Goal: Task Accomplishment & Management: Manage account settings

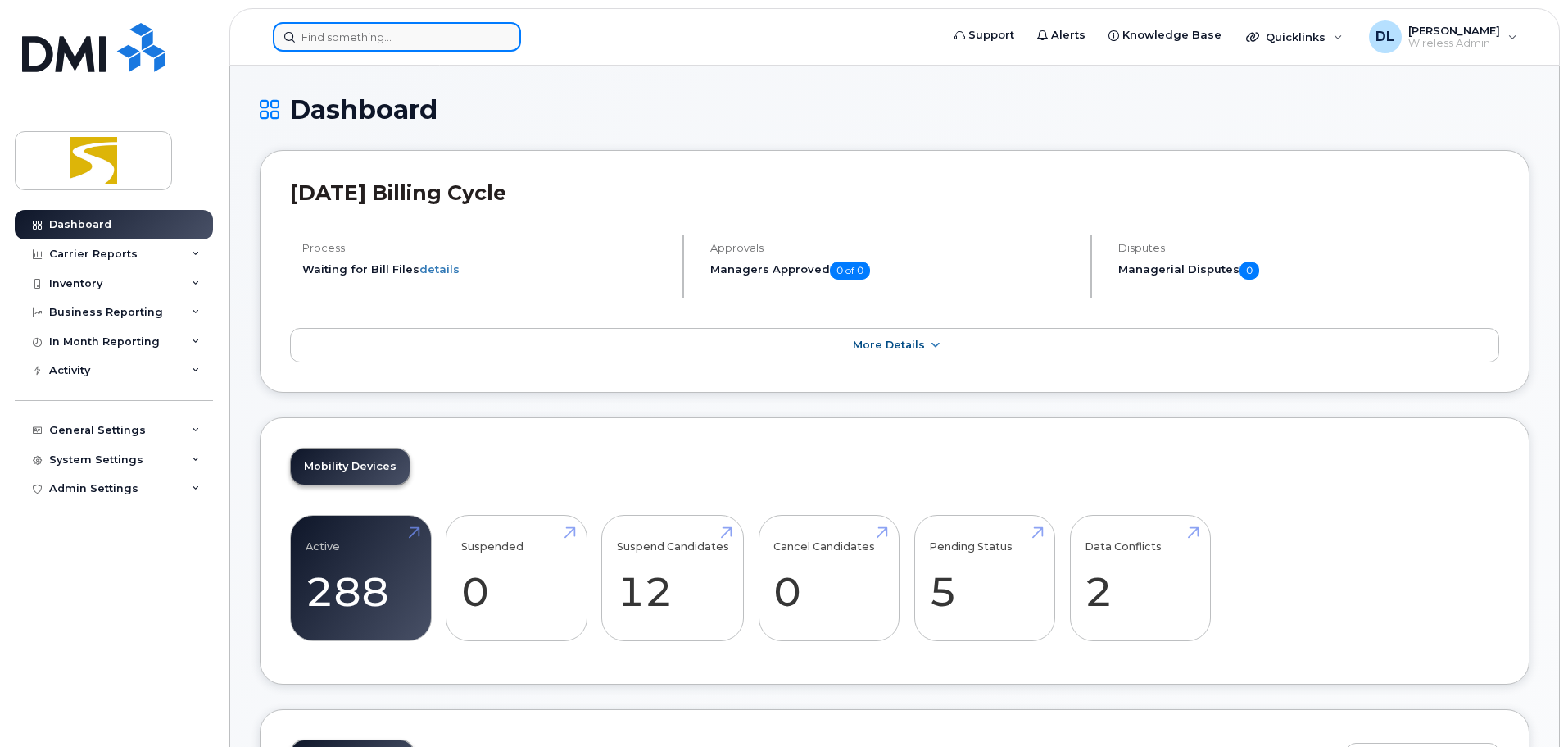
click at [329, 30] on input at bounding box center [397, 36] width 249 height 29
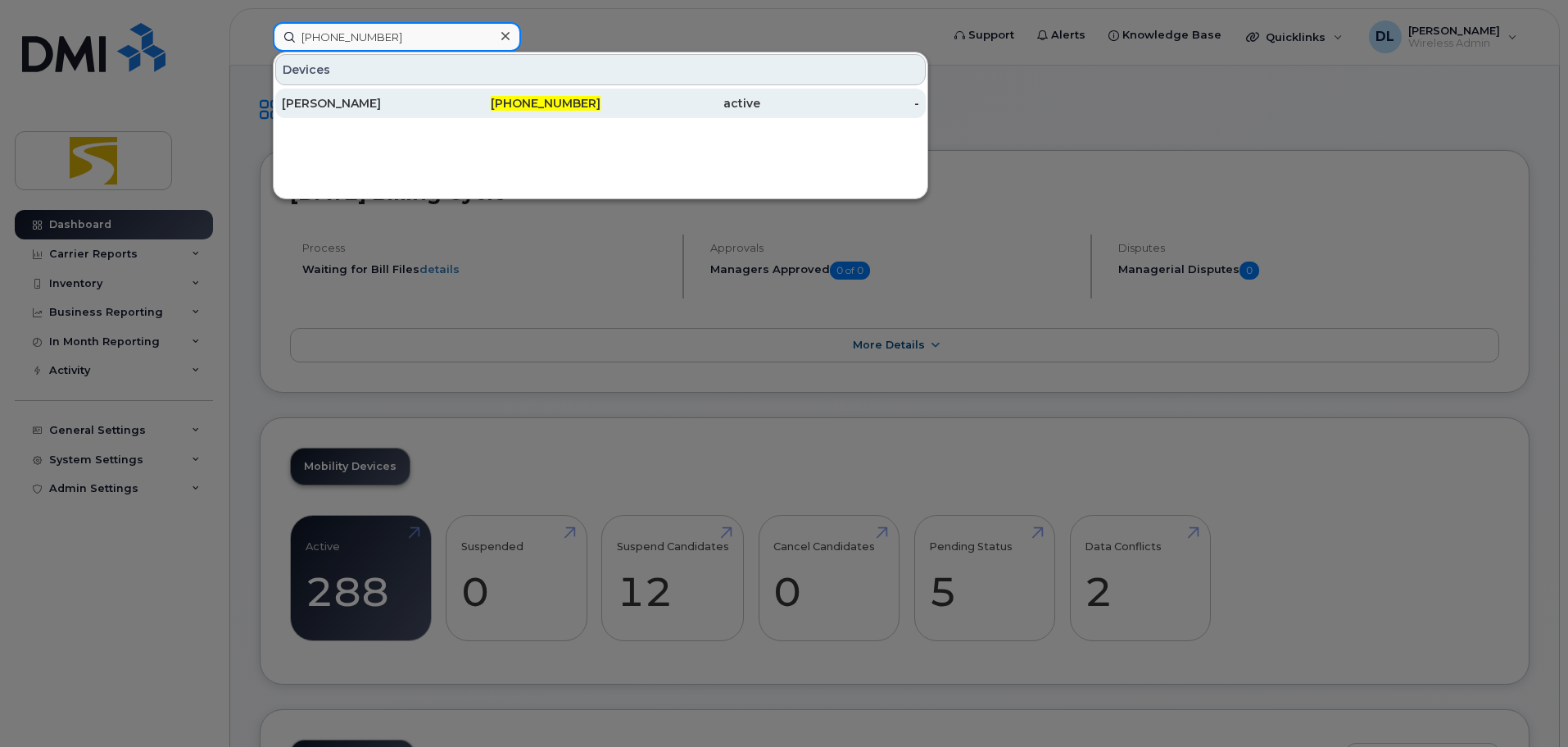
type input "[PHONE_NUMBER]"
click at [442, 108] on div "[PHONE_NUMBER]" at bounding box center [521, 103] width 160 height 16
click at [709, 109] on div "active" at bounding box center [680, 103] width 160 height 16
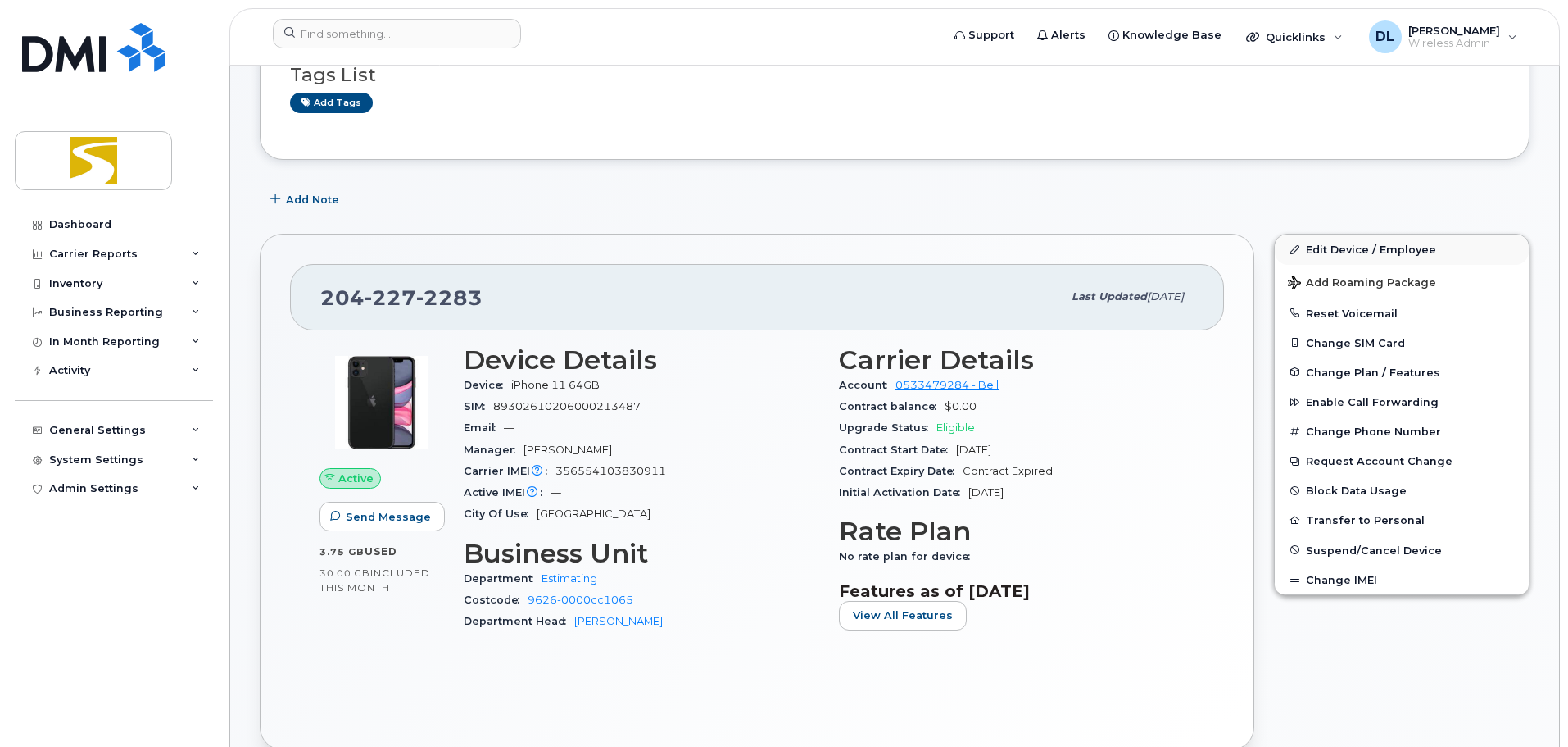
scroll to position [164, 0]
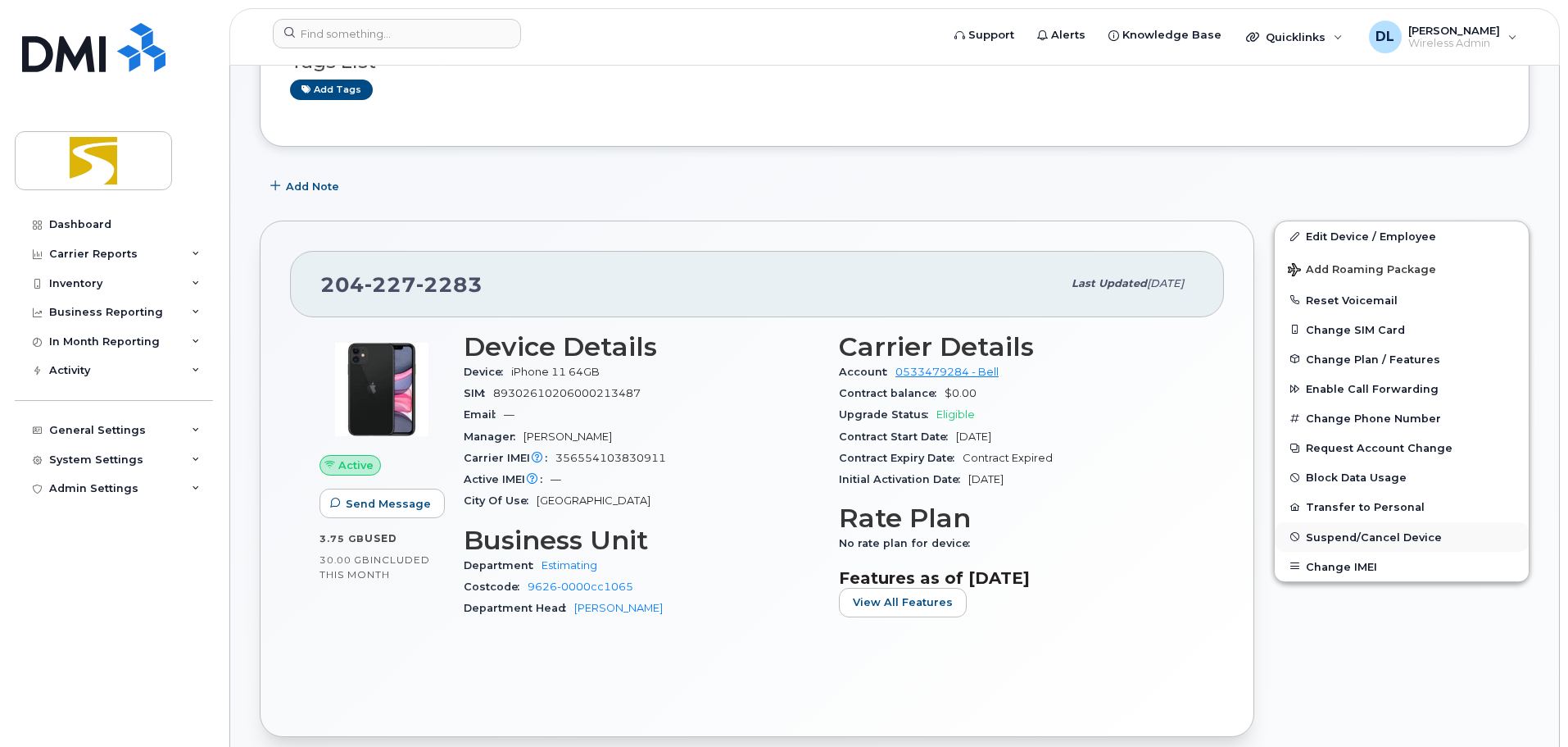
click at [1337, 527] on button "Suspend/Cancel Device" at bounding box center [1402, 536] width 254 height 29
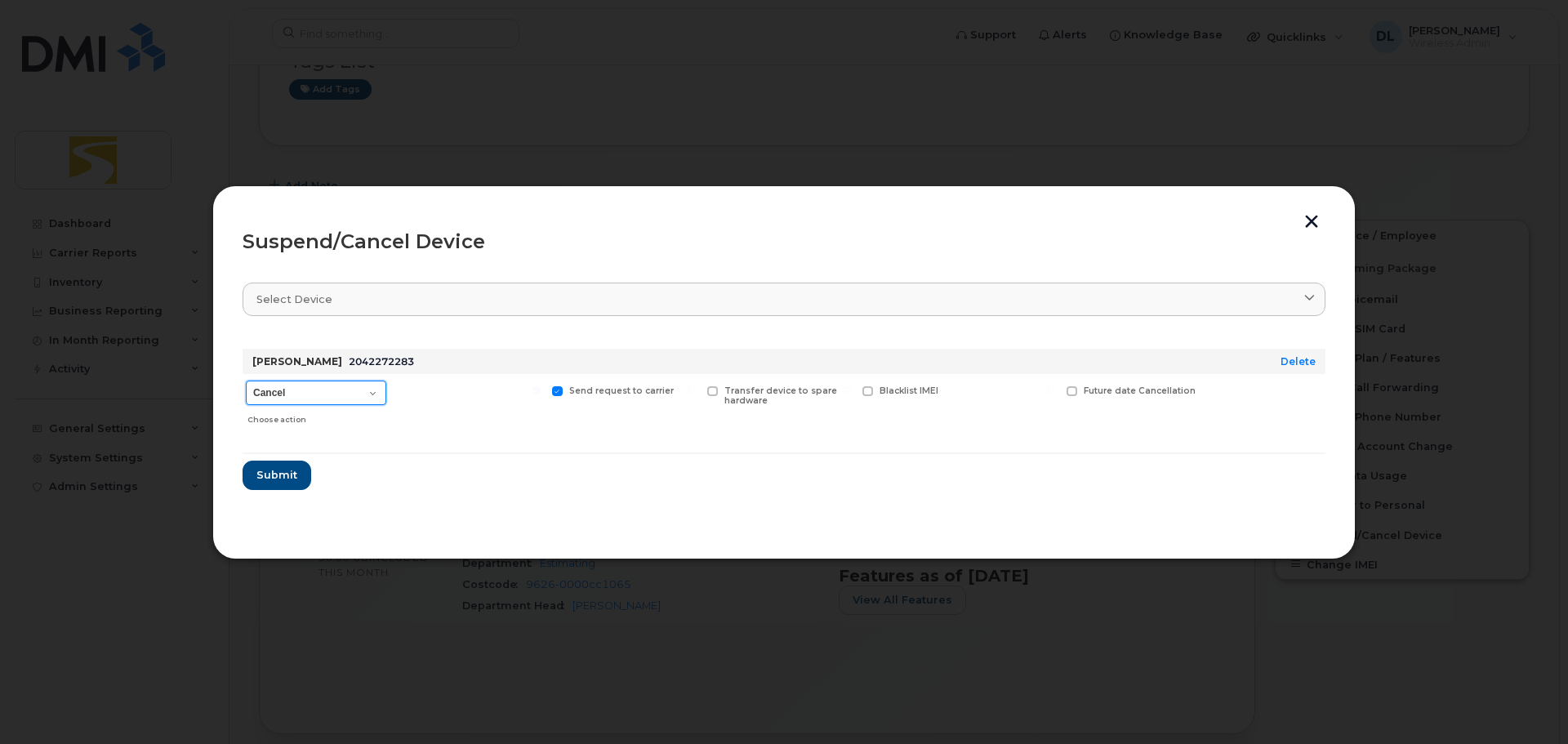
click at [351, 396] on select "Cancel Suspend - Extend Suspension Suspend - Reduced Rate Suspend - Full Rate S…" at bounding box center [316, 393] width 140 height 24
drag, startPoint x: 351, startPoint y: 396, endPoint x: 363, endPoint y: 397, distance: 12.0
click at [351, 396] on select "Cancel Suspend - Extend Suspension Suspend - Reduced Rate Suspend - Full Rate S…" at bounding box center [316, 393] width 140 height 24
click at [281, 476] on span "Submit" at bounding box center [275, 475] width 41 height 15
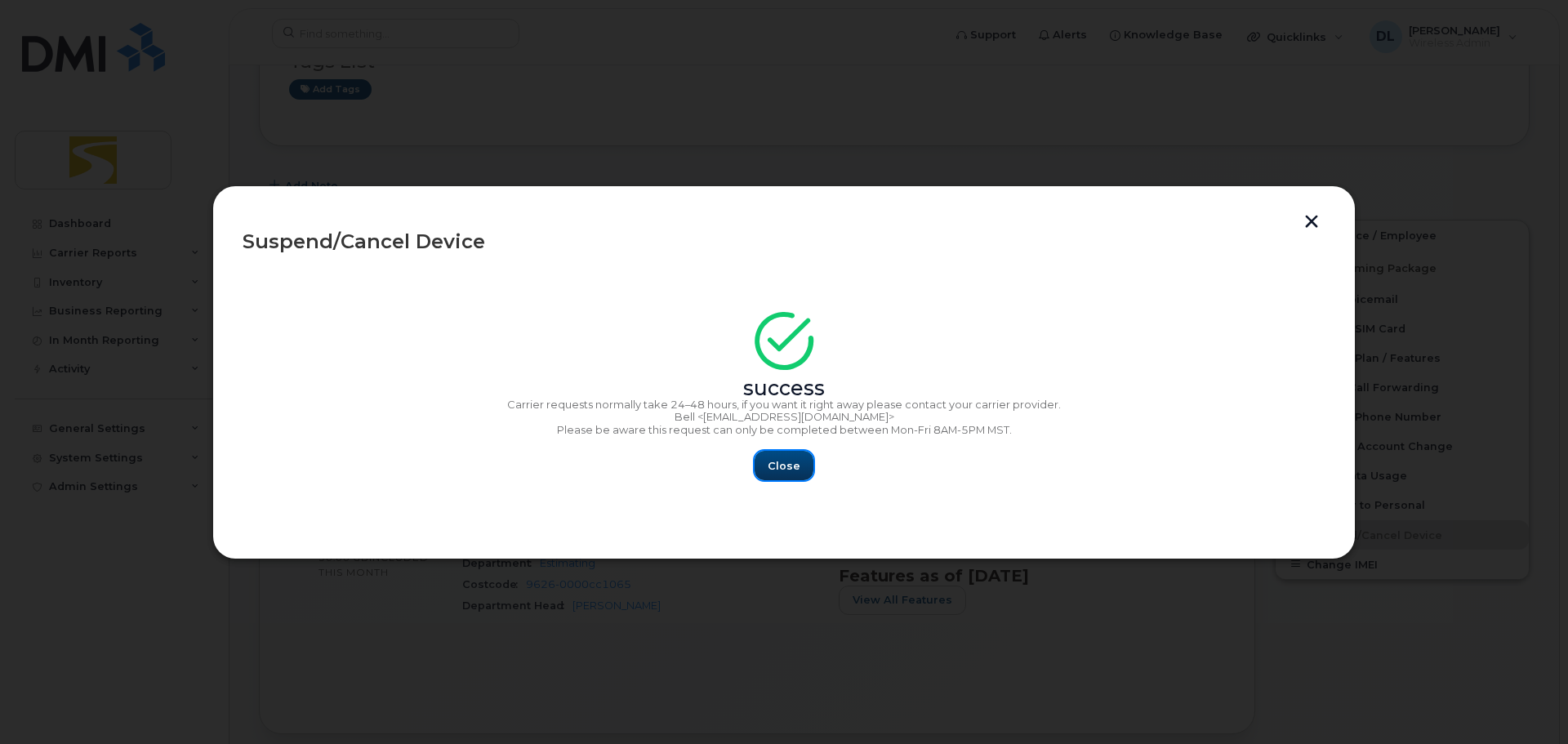
click at [775, 458] on span "Close" at bounding box center [784, 465] width 33 height 15
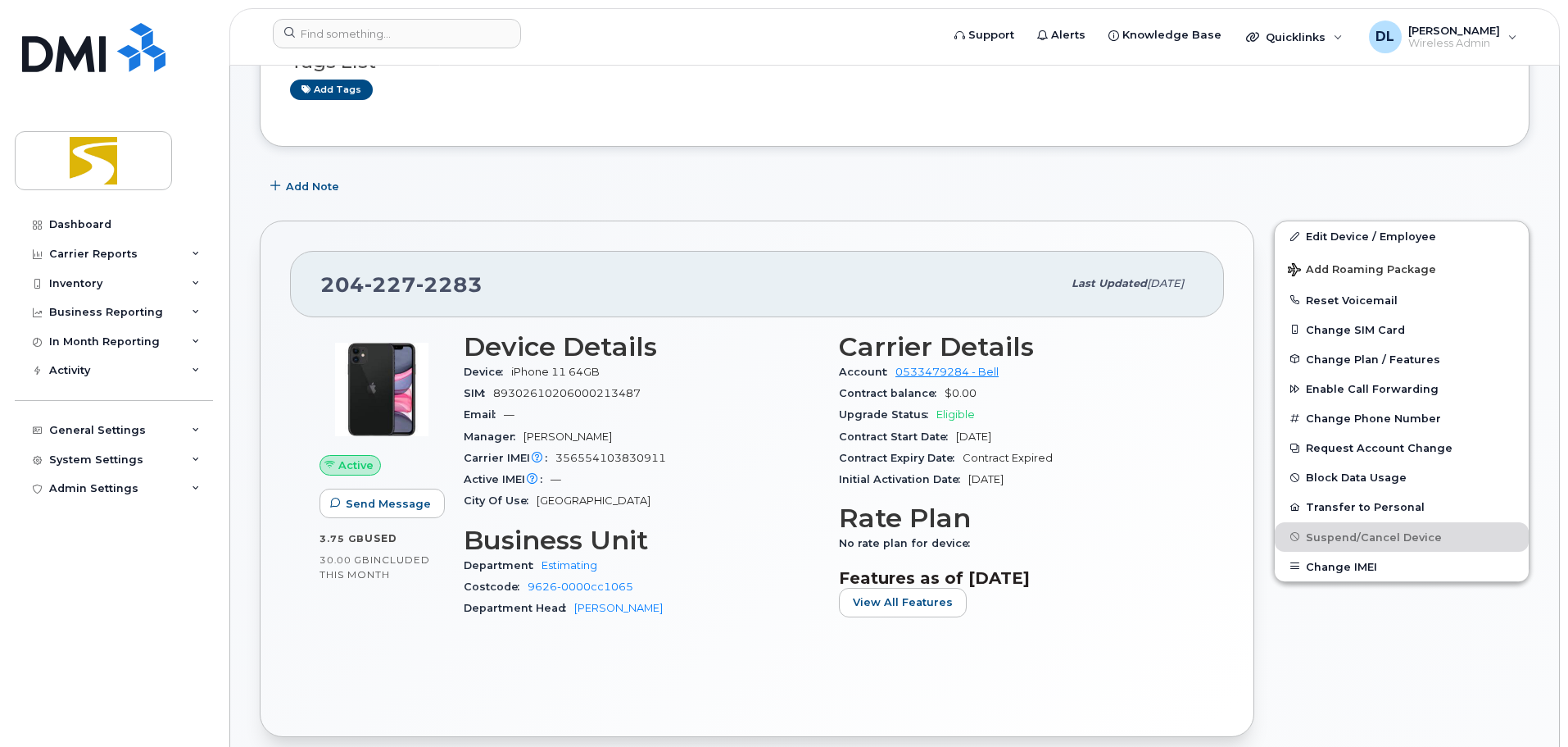
scroll to position [0, 0]
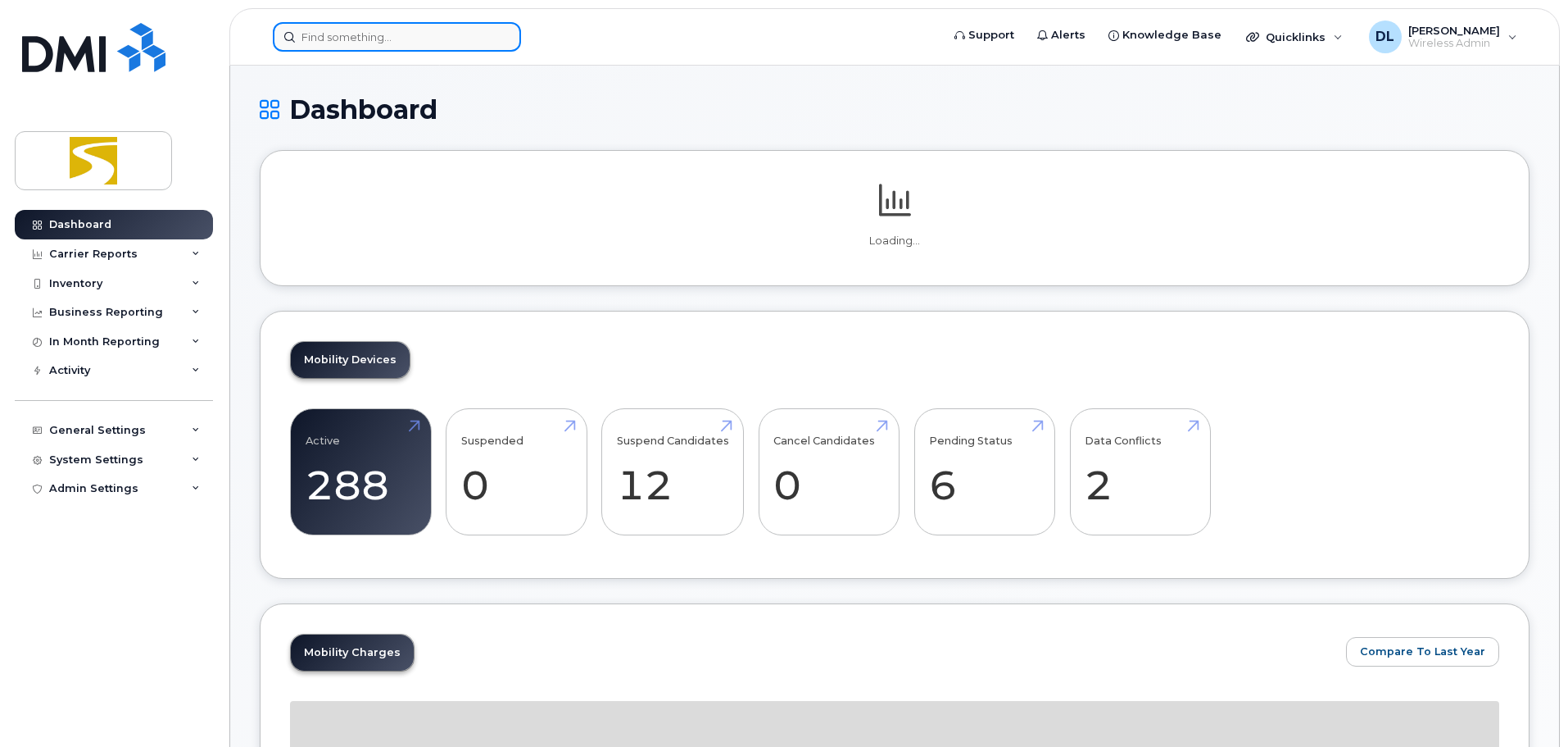
click at [429, 34] on input at bounding box center [397, 36] width 249 height 29
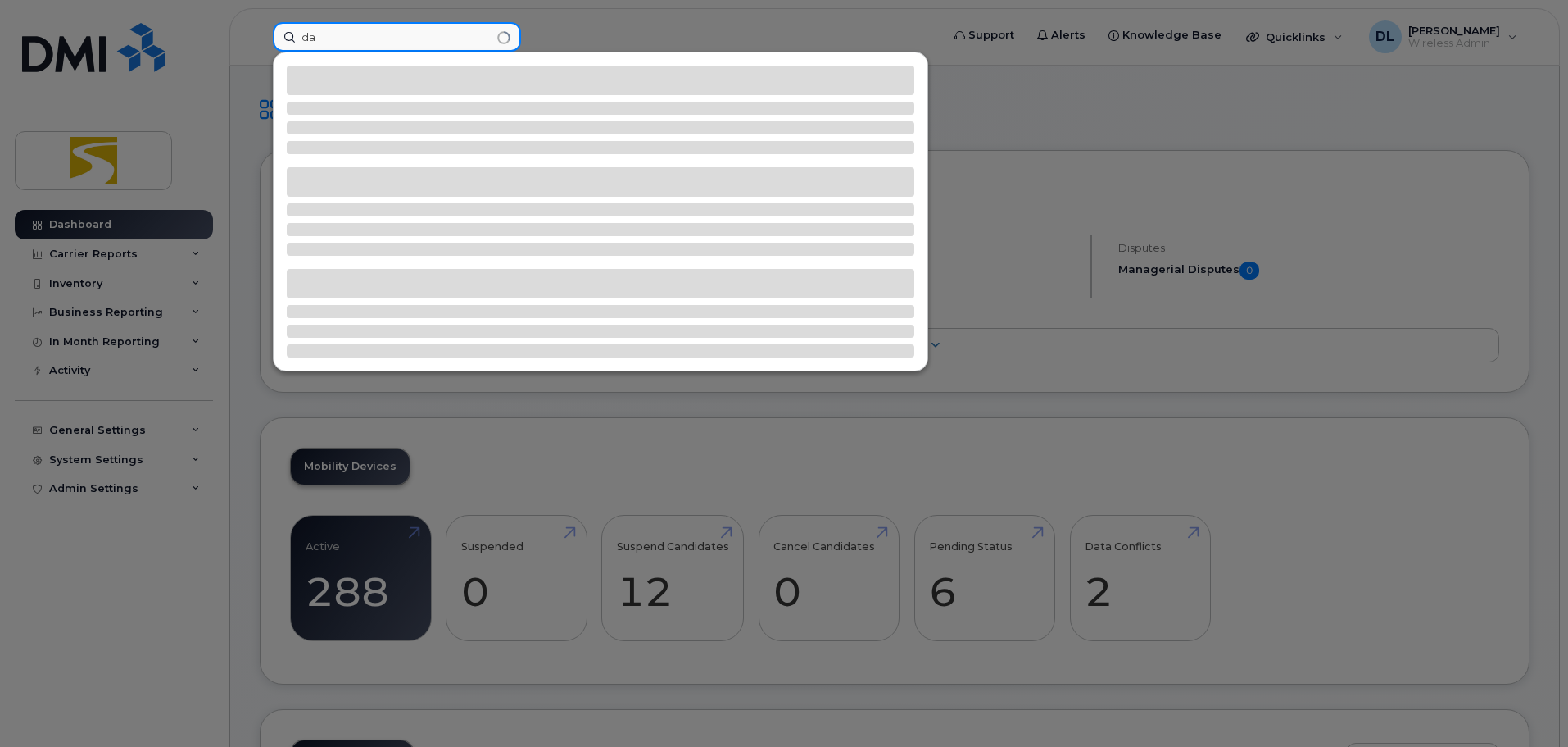
type input "d"
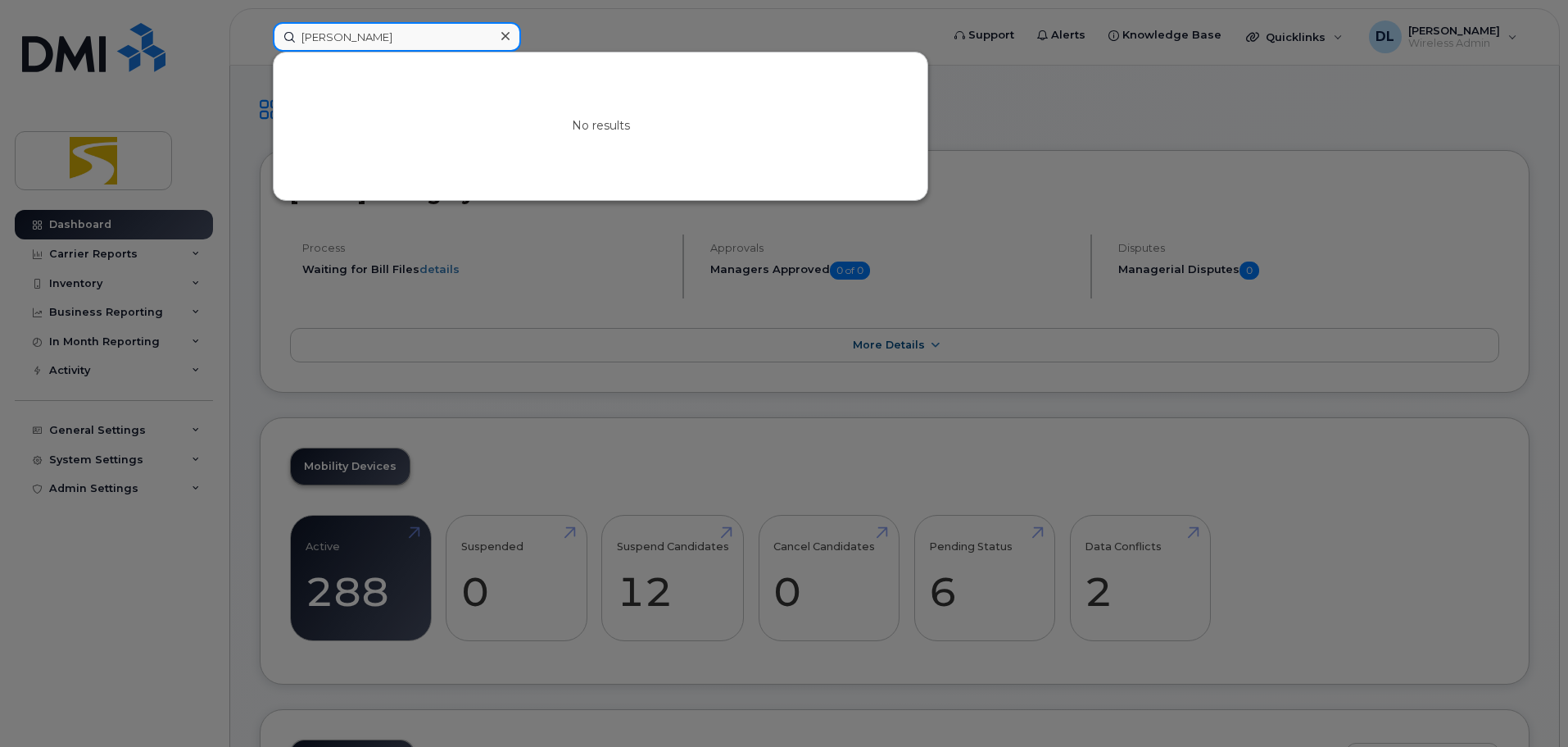
type input "[PERSON_NAME]"
drag, startPoint x: 346, startPoint y: 36, endPoint x: 262, endPoint y: 43, distance: 84.3
click at [262, 43] on div "[PERSON_NAME] No results" at bounding box center [601, 36] width 683 height 29
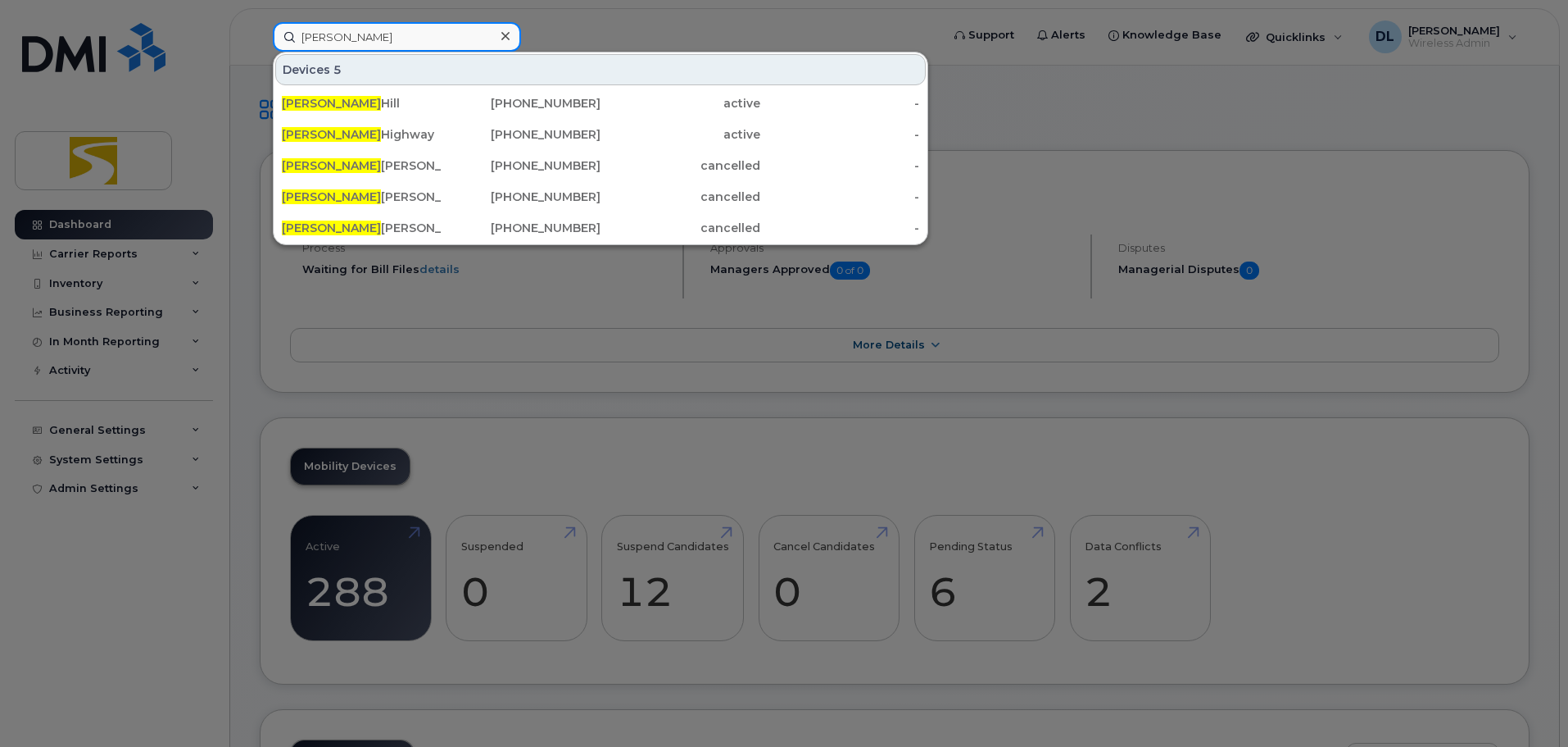
type input "[PERSON_NAME]"
click at [347, 282] on div at bounding box center [784, 374] width 1568 height 747
